Goal: Transaction & Acquisition: Purchase product/service

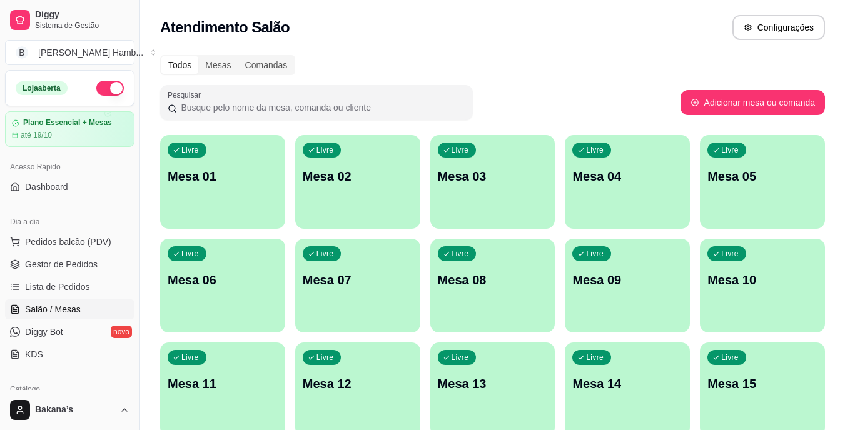
click at [442, 206] on div "Livre Mesa 03" at bounding box center [492, 174] width 125 height 79
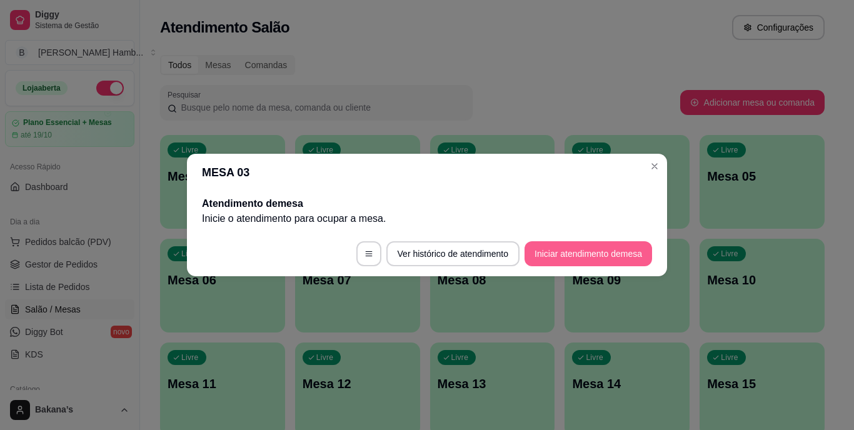
click at [591, 263] on button "Iniciar atendimento de mesa" at bounding box center [589, 253] width 128 height 25
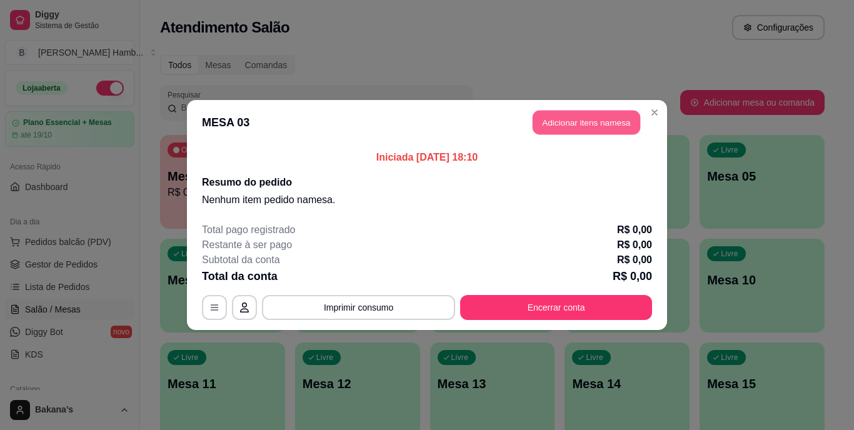
click at [586, 124] on button "Adicionar itens na mesa" at bounding box center [587, 123] width 108 height 24
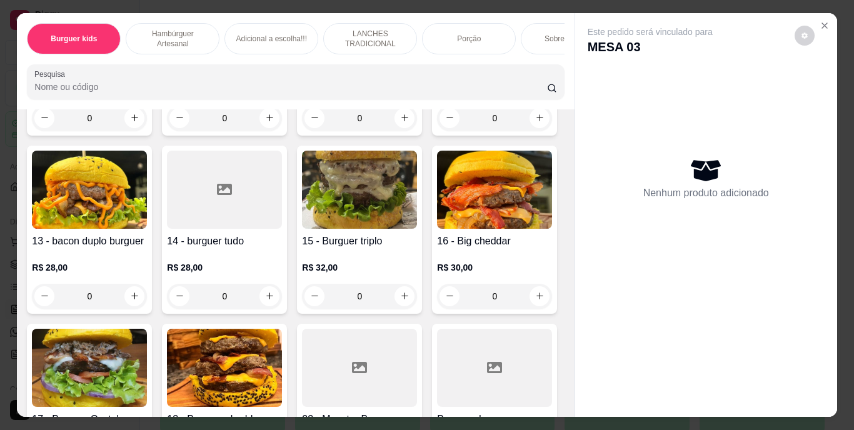
scroll to position [1063, 0]
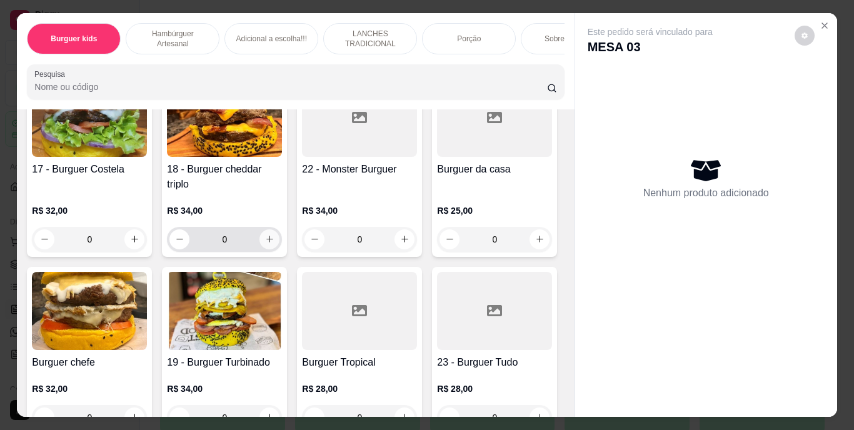
click at [275, 244] on icon "increase-product-quantity" at bounding box center [269, 239] width 9 height 9
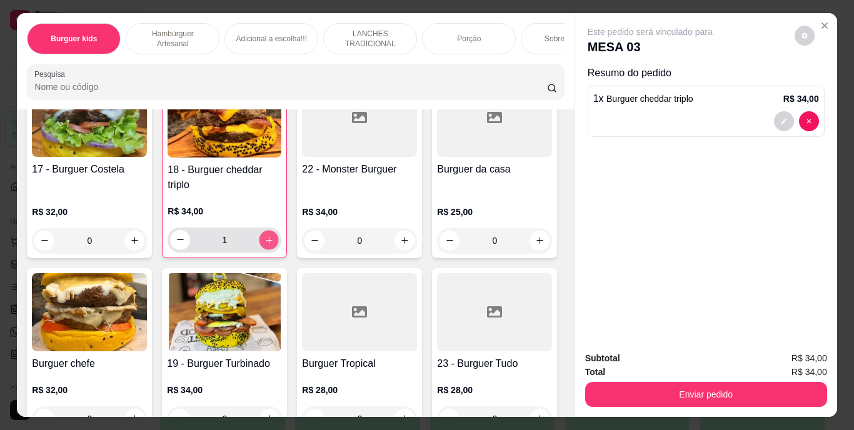
click at [274, 245] on icon "increase-product-quantity" at bounding box center [269, 239] width 9 height 9
type input "2"
click at [594, 94] on p "2 x Burguer cheddar triplo" at bounding box center [644, 98] width 100 height 15
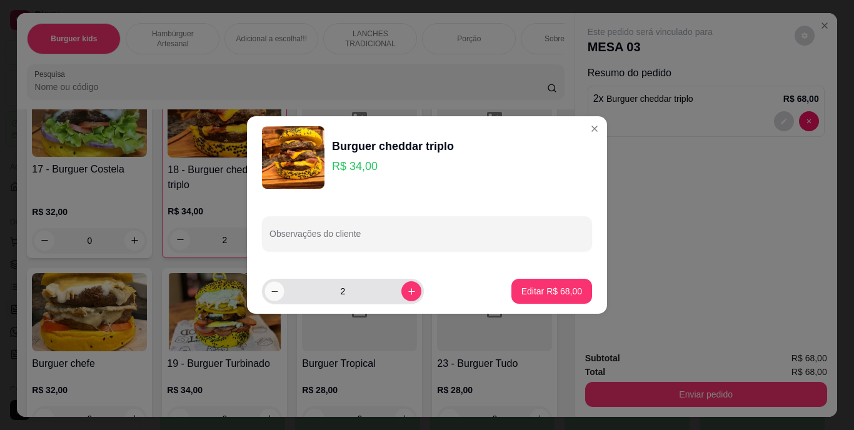
click at [281, 294] on button "decrease-product-quantity" at bounding box center [274, 290] width 19 height 19
type input "1"
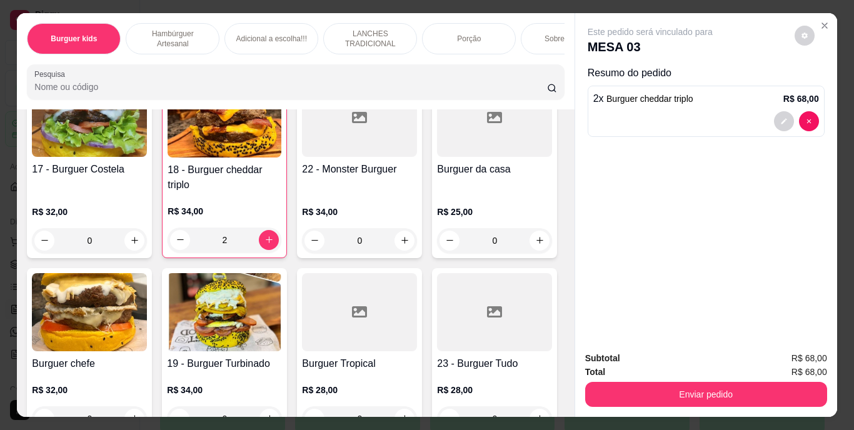
click at [403, 51] on icon "increase-product-quantity" at bounding box center [404, 45] width 9 height 9
type input "1"
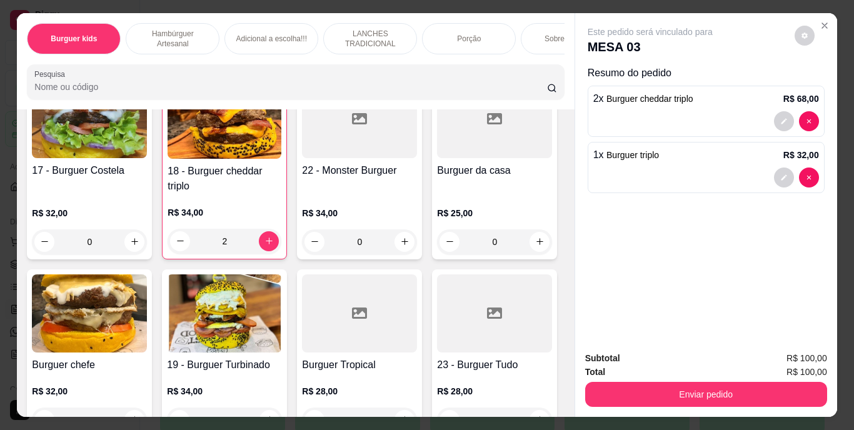
click at [666, 103] on div "2 x Burguer cheddar triplo R$ 68,00" at bounding box center [706, 111] width 237 height 51
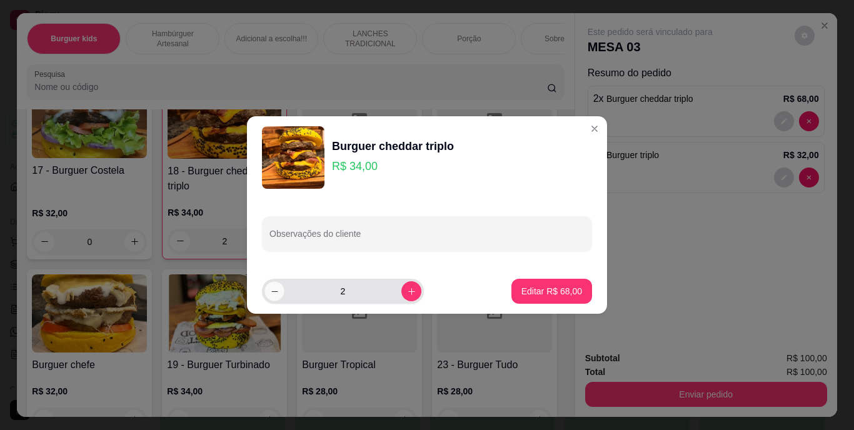
click at [276, 295] on icon "decrease-product-quantity" at bounding box center [274, 291] width 9 height 9
type input "1"
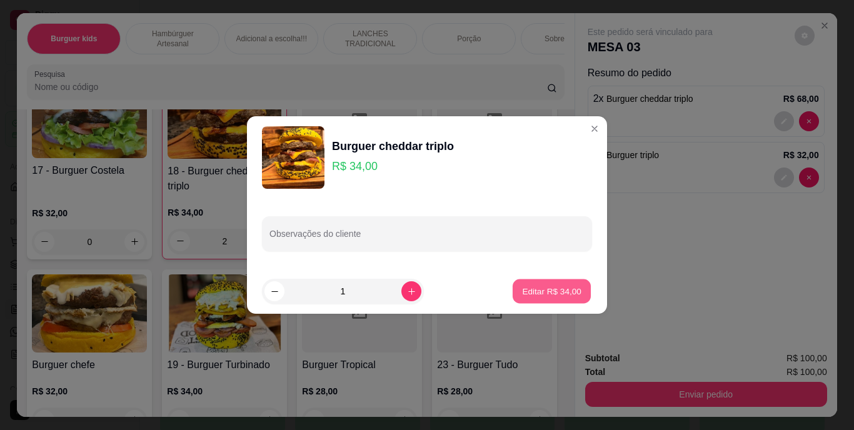
click at [523, 288] on p "Editar R$ 34,00" at bounding box center [551, 291] width 59 height 12
type input "1"
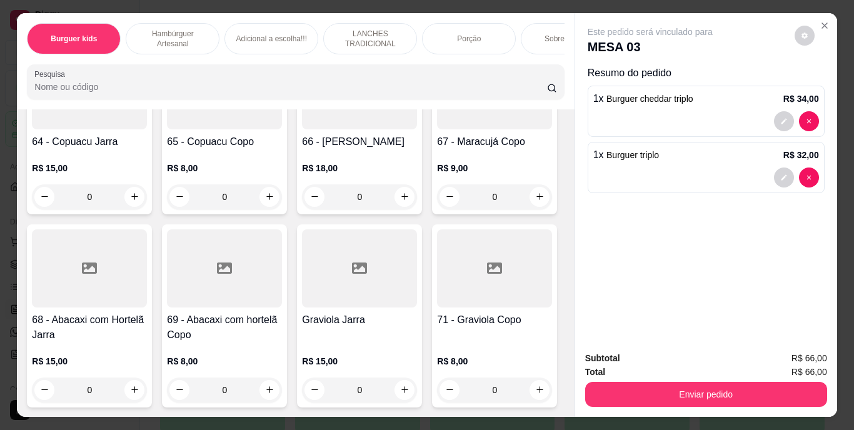
scroll to position [4566, 0]
type input "1"
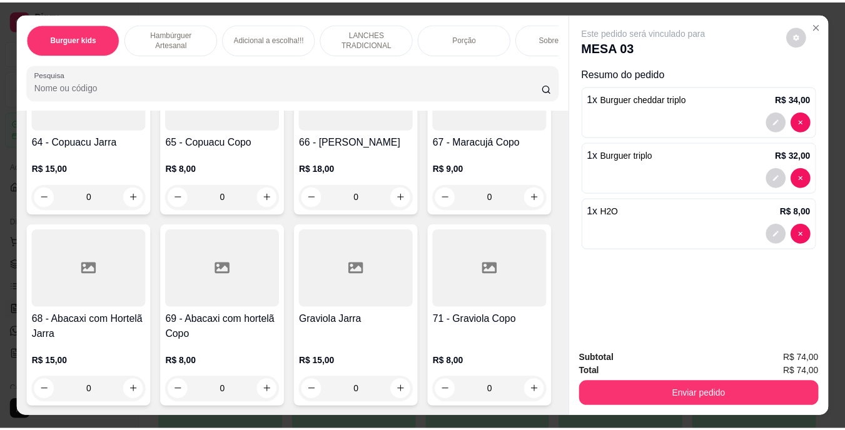
scroll to position [4379, 0]
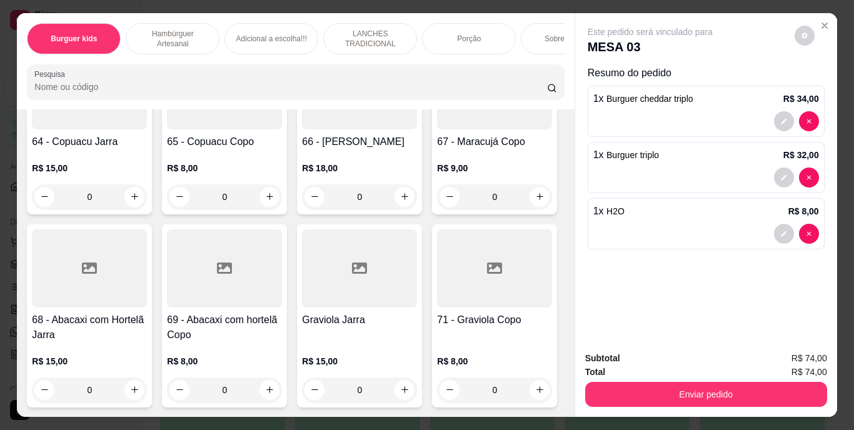
type input "1"
click at [729, 224] on div at bounding box center [707, 234] width 226 height 20
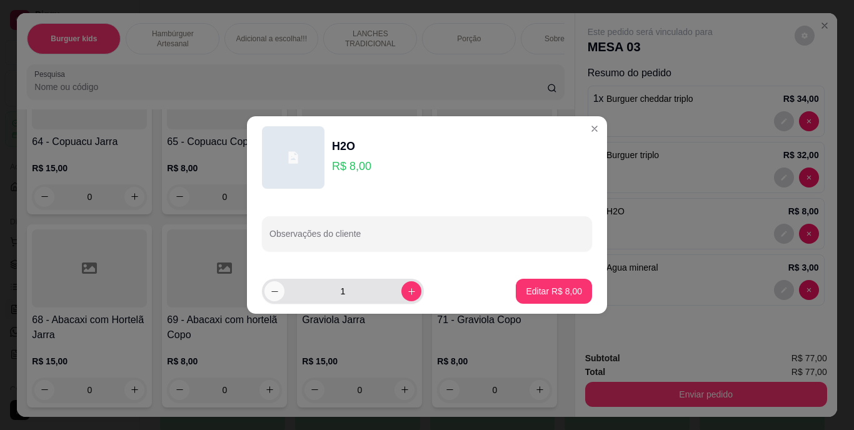
click at [270, 298] on button "decrease-product-quantity" at bounding box center [275, 291] width 20 height 20
type input "0"
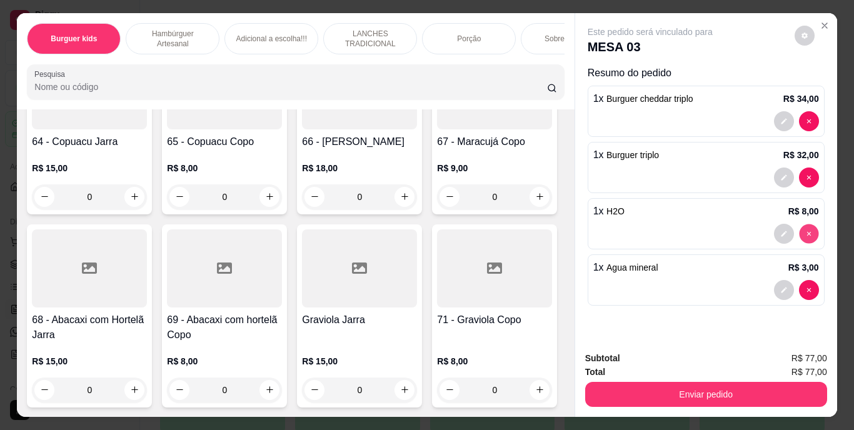
type input "0"
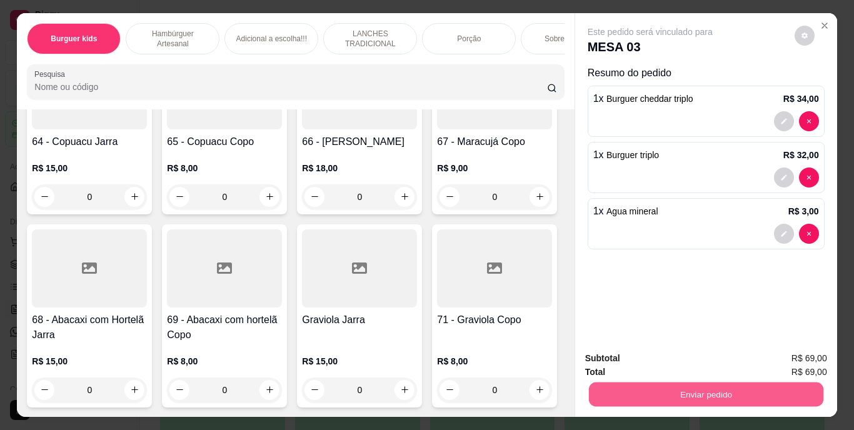
click at [691, 392] on button "Enviar pedido" at bounding box center [706, 395] width 235 height 24
click at [783, 356] on button "Enviar pedido" at bounding box center [794, 360] width 71 height 24
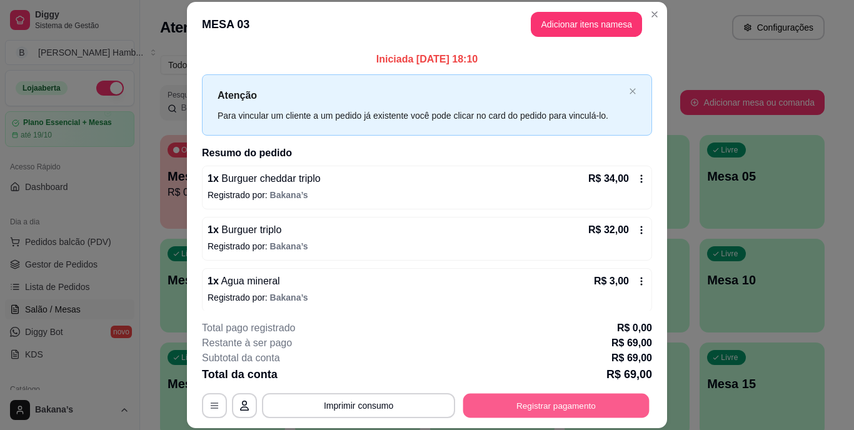
click at [604, 402] on button "Registrar pagamento" at bounding box center [557, 405] width 186 height 24
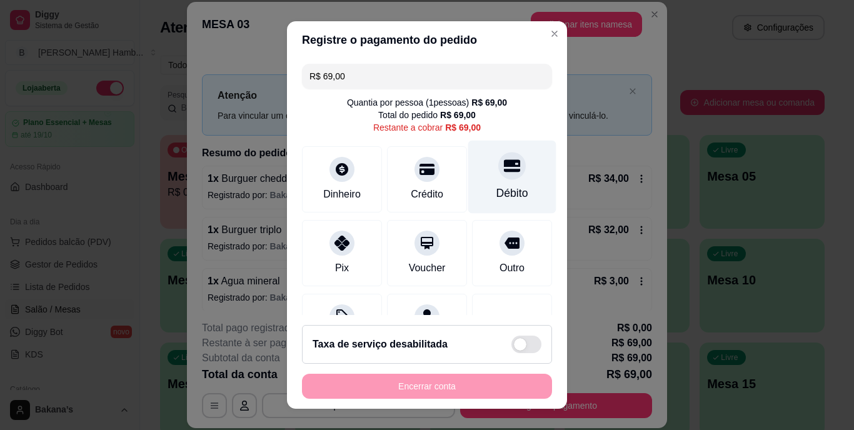
click at [497, 193] on div "Débito" at bounding box center [513, 194] width 32 height 16
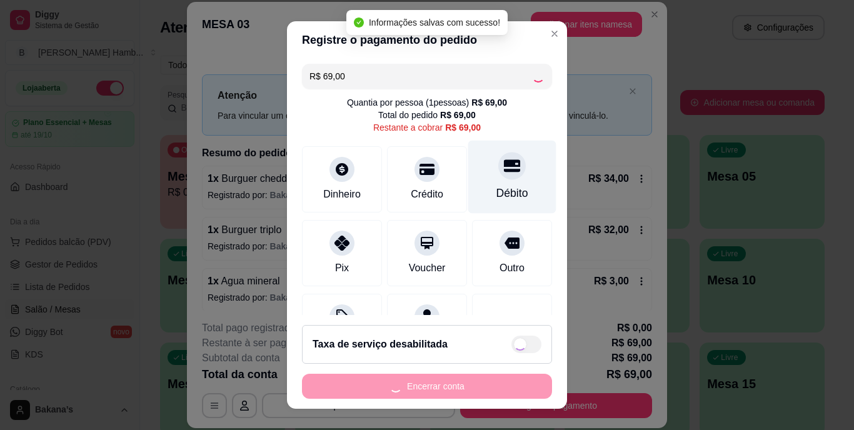
type input "R$ 0,00"
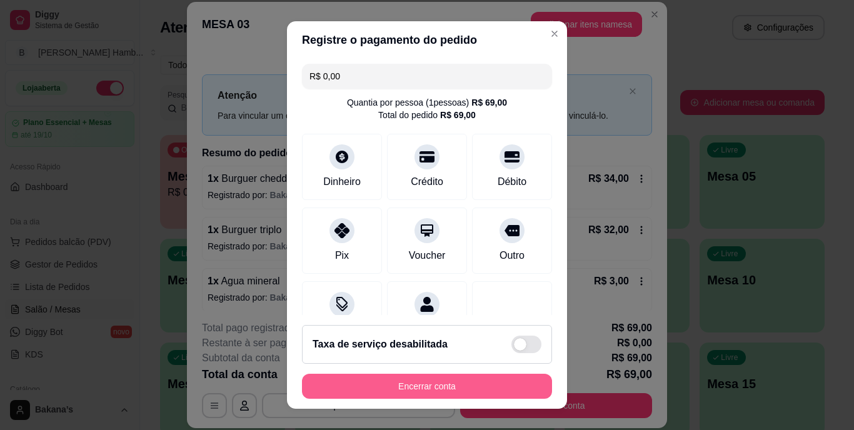
click at [442, 388] on button "Encerrar conta" at bounding box center [427, 386] width 250 height 25
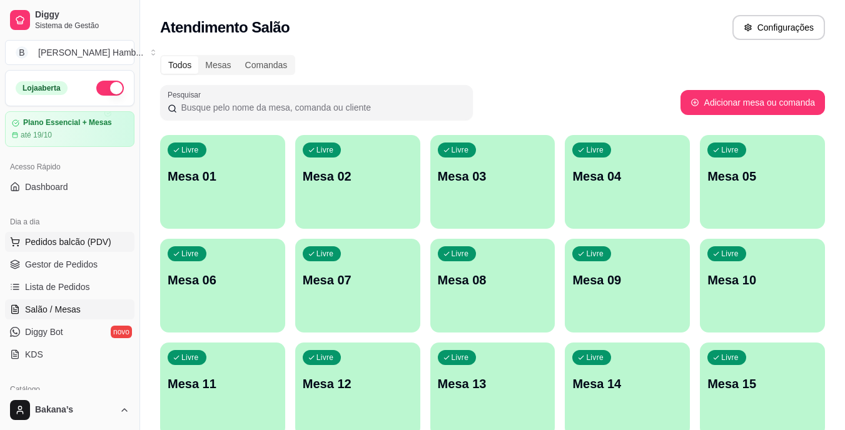
click at [71, 241] on span "Pedidos balcão (PDV)" at bounding box center [68, 242] width 86 height 13
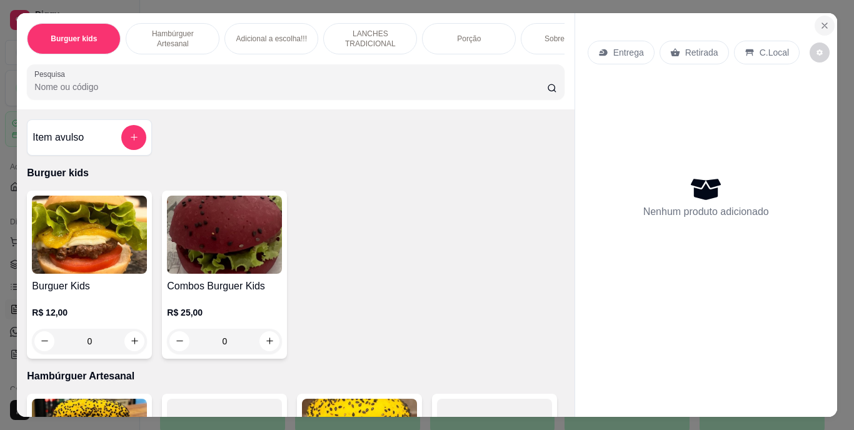
click at [823, 23] on icon "Close" at bounding box center [825, 25] width 5 height 5
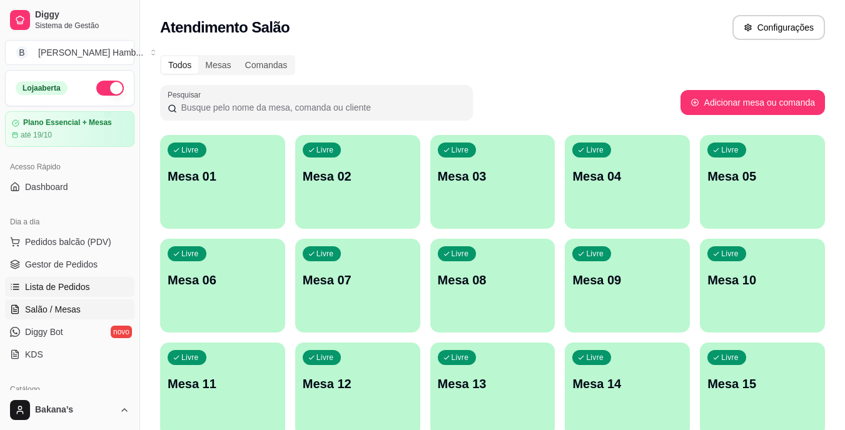
click at [53, 281] on span "Lista de Pedidos" at bounding box center [57, 287] width 65 height 13
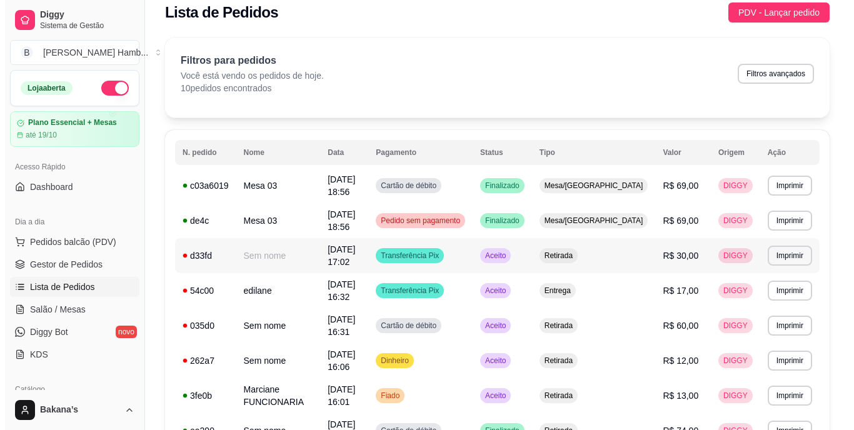
scroll to position [13, 0]
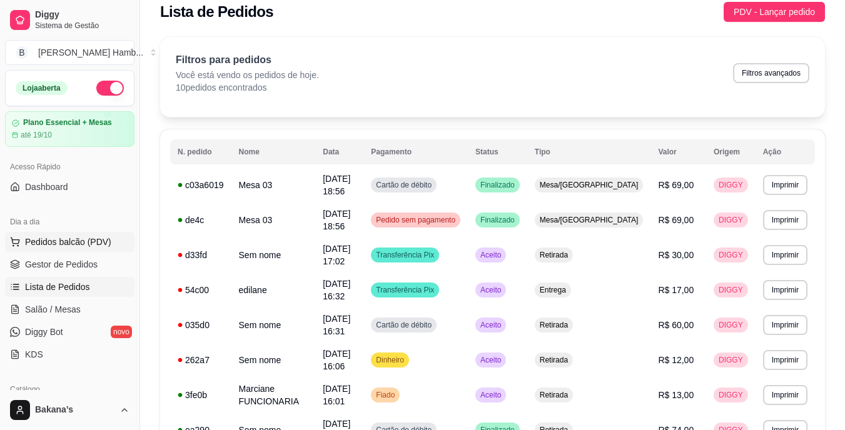
click at [89, 240] on span "Pedidos balcão (PDV)" at bounding box center [68, 242] width 86 height 13
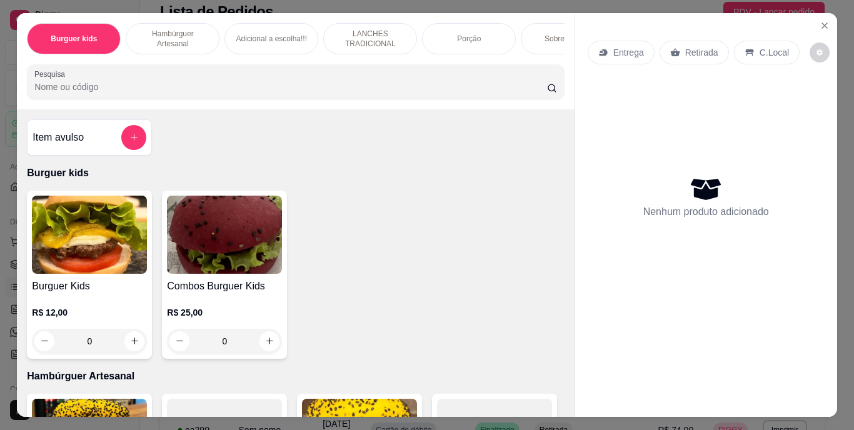
scroll to position [125, 0]
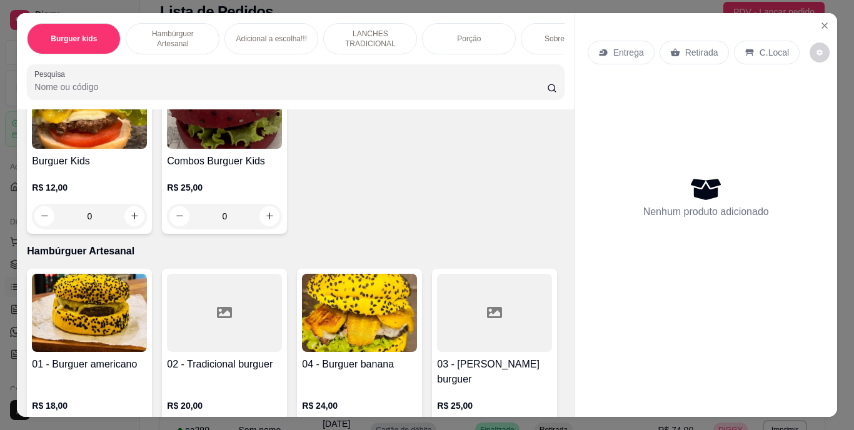
click at [539, 34] on div "Sobremesa !!!" at bounding box center [568, 38] width 94 height 31
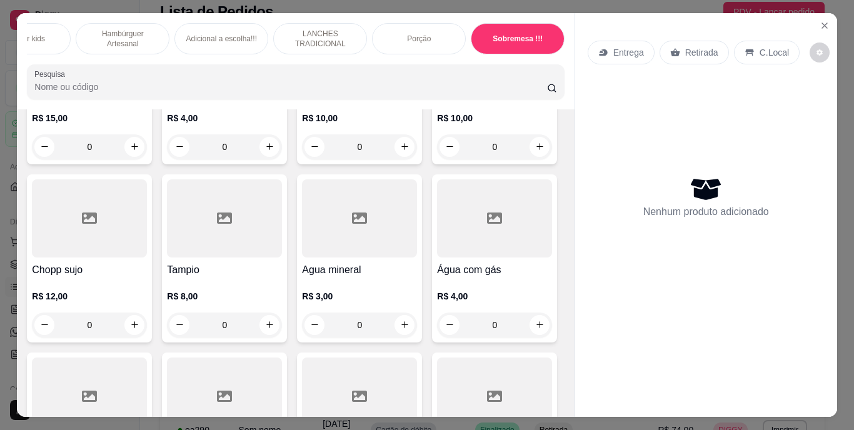
scroll to position [0, 75]
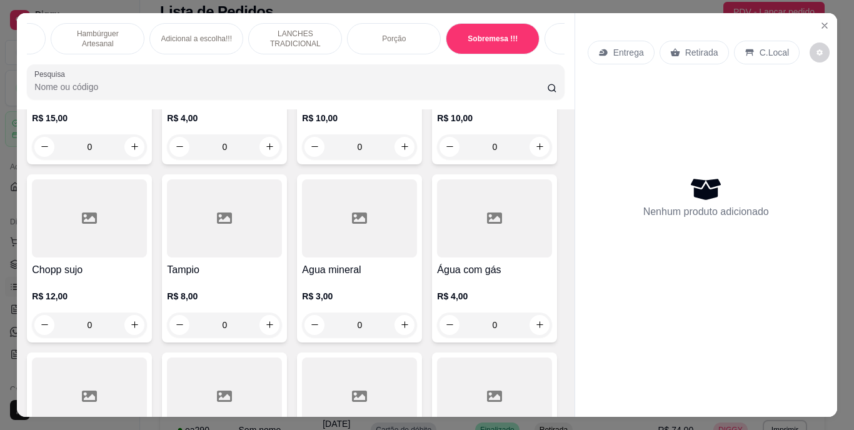
click at [552, 49] on div "Bebidas" at bounding box center [592, 38] width 94 height 31
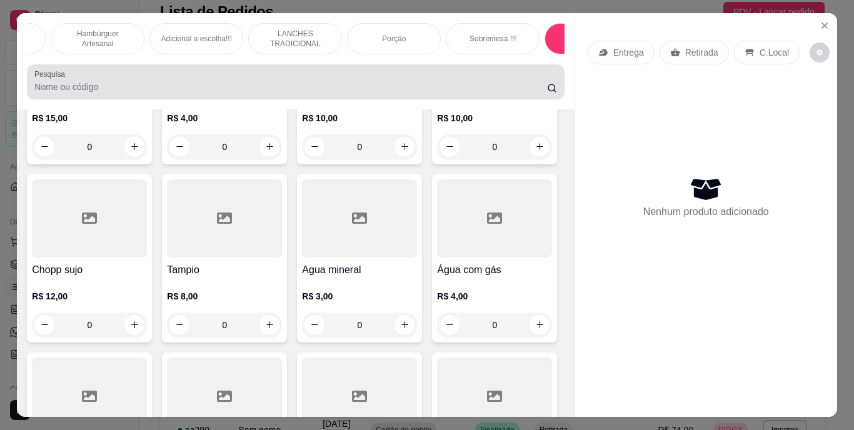
click at [552, 69] on div at bounding box center [295, 81] width 522 height 25
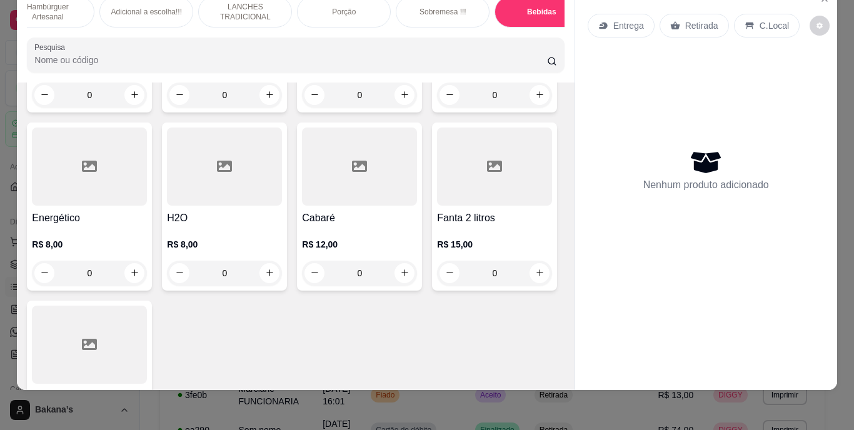
scroll to position [0, 150]
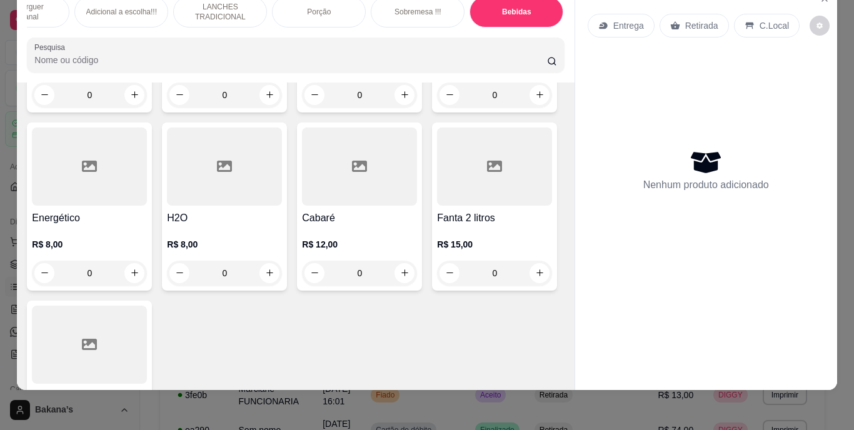
click at [527, 7] on div "Bebidas" at bounding box center [517, 11] width 94 height 31
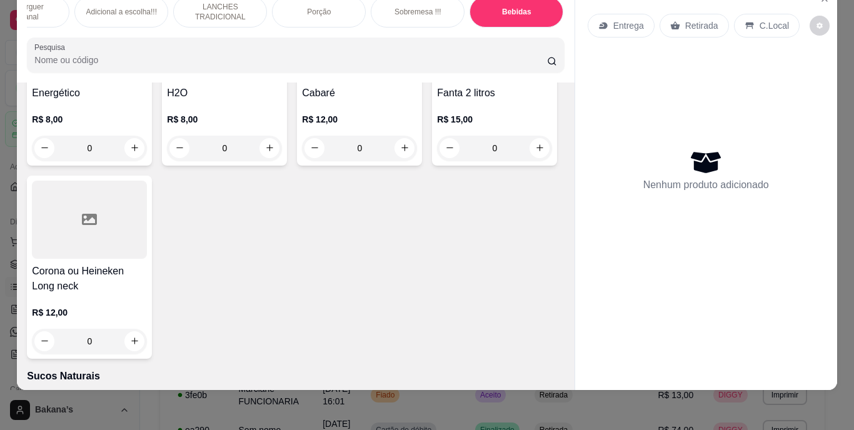
scroll to position [3904, 0]
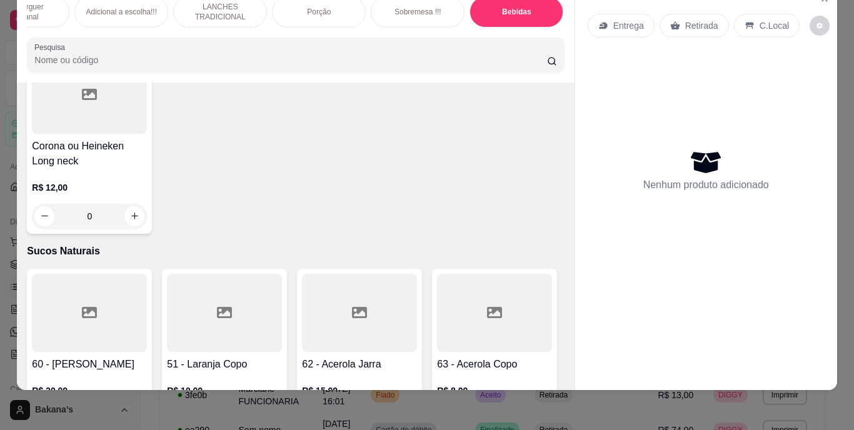
type input "1"
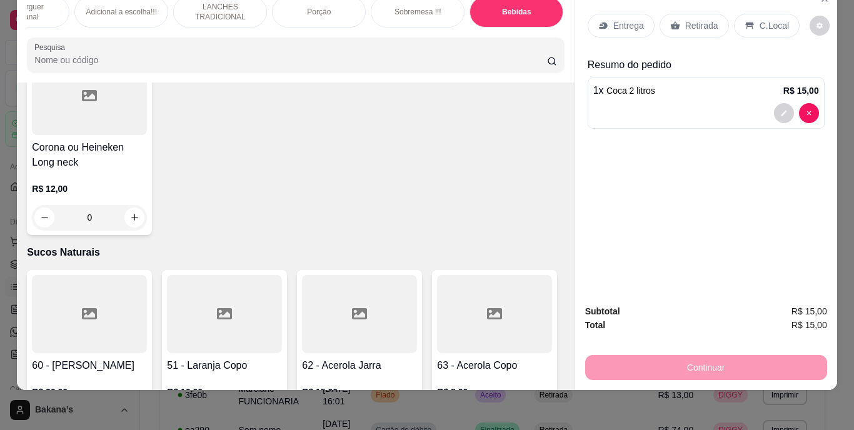
click at [703, 19] on p "Retirada" at bounding box center [702, 25] width 33 height 13
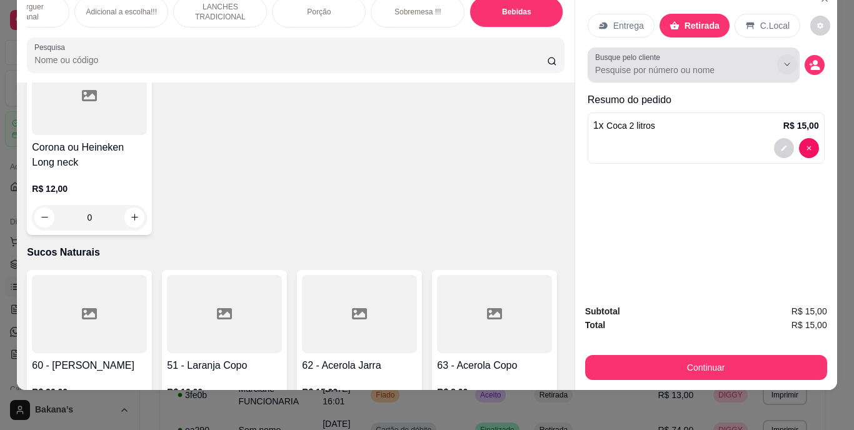
click at [783, 59] on icon "Show suggestions" at bounding box center [788, 64] width 10 height 10
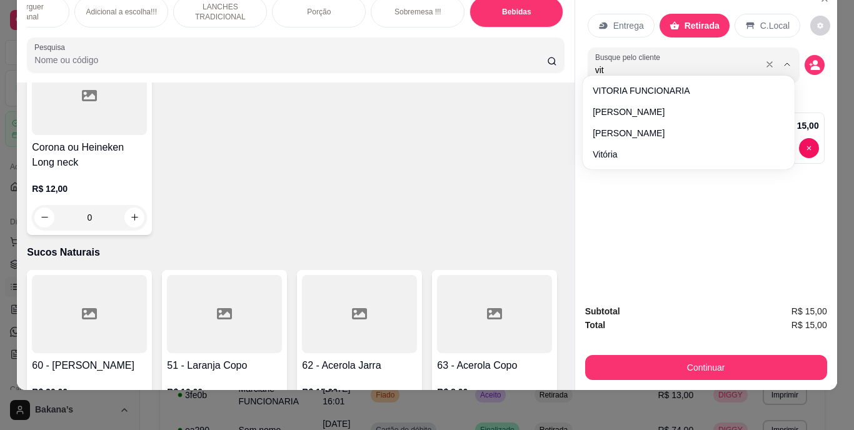
type input "vito"
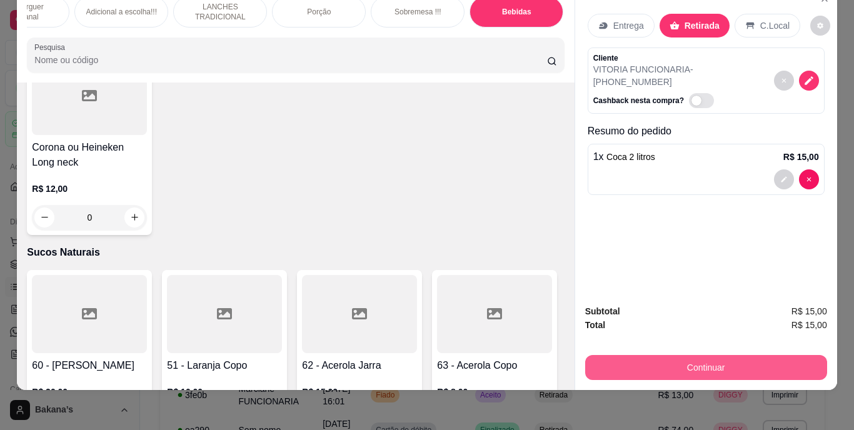
click at [714, 364] on button "Continuar" at bounding box center [707, 367] width 242 height 25
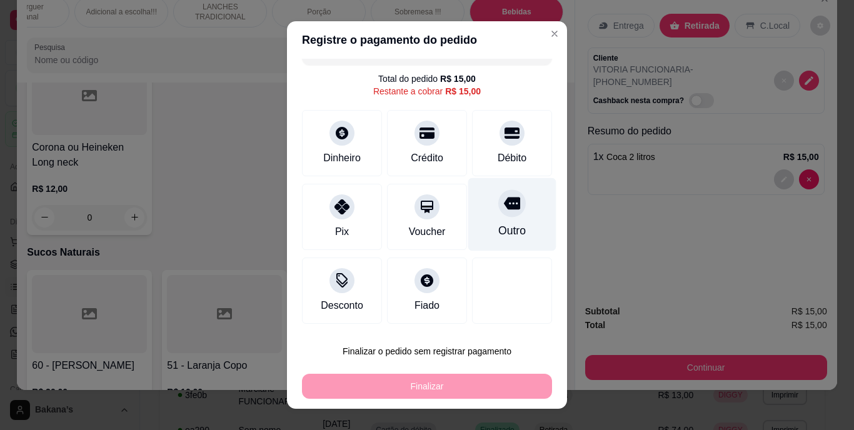
scroll to position [19, 0]
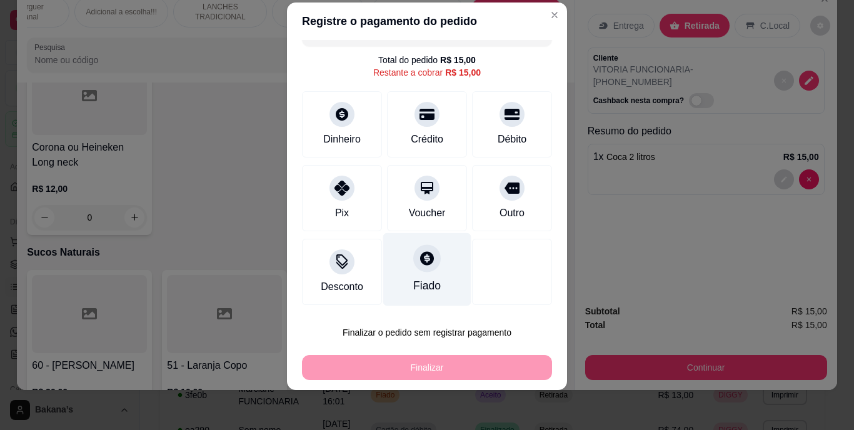
click at [419, 256] on icon at bounding box center [427, 259] width 16 height 16
type input "R$ 0,00"
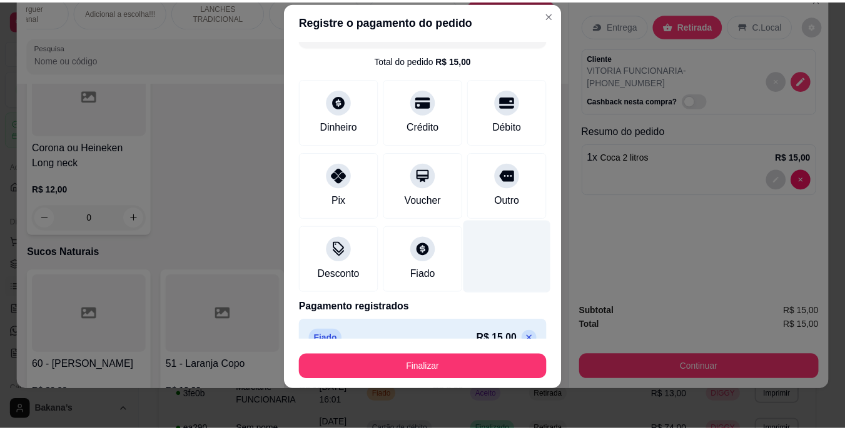
scroll to position [46, 0]
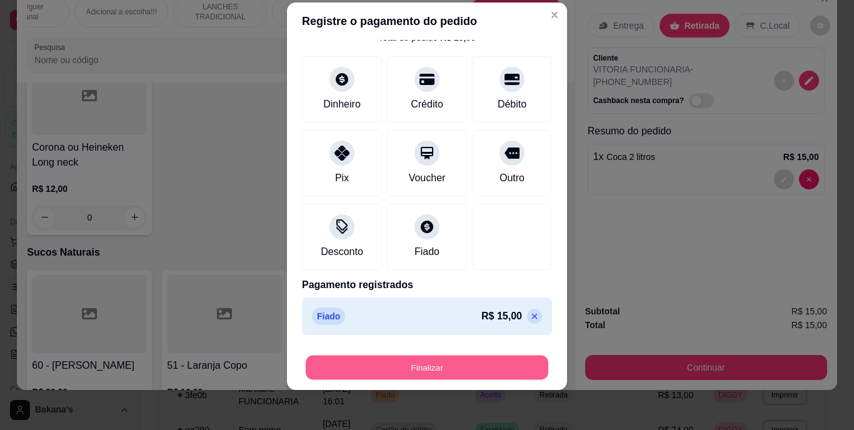
click at [460, 367] on button "Finalizar" at bounding box center [427, 367] width 243 height 24
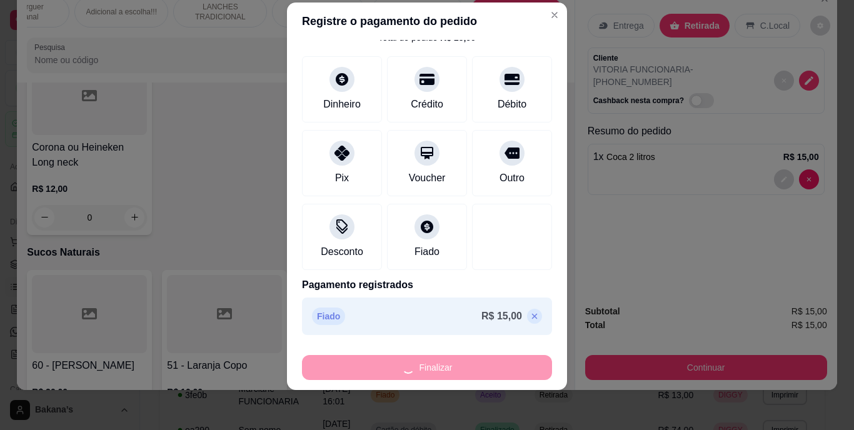
type input "0"
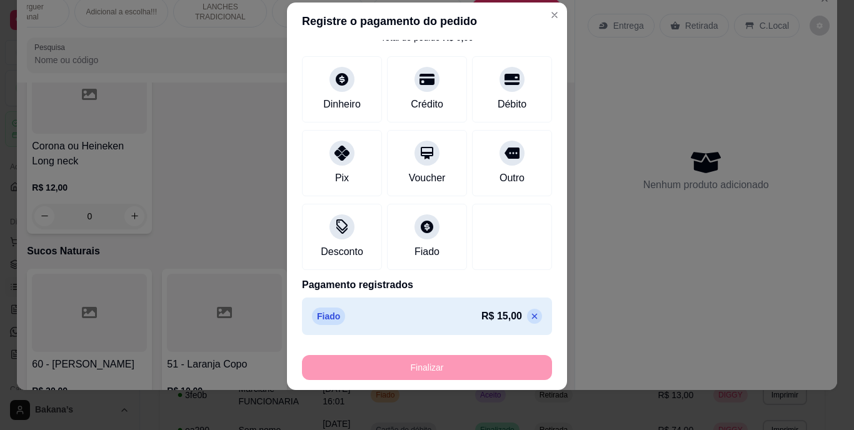
type input "-R$ 15,00"
